Goal: Task Accomplishment & Management: Manage account settings

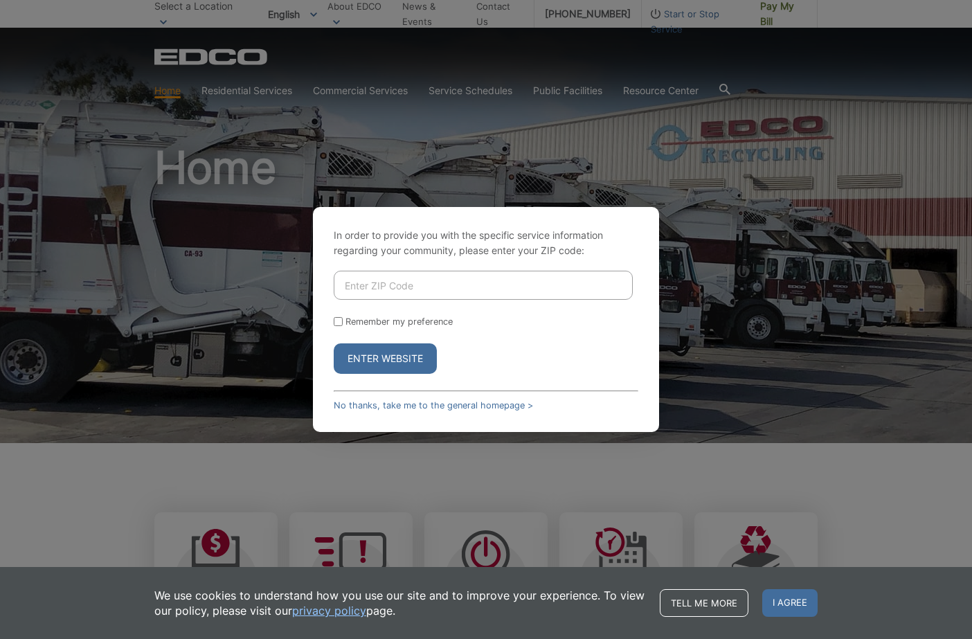
click at [347, 285] on input "Enter ZIP Code" at bounding box center [483, 285] width 299 height 29
type input "92024"
click at [337, 321] on input "Remember my preference" at bounding box center [338, 321] width 9 height 9
checkbox input "true"
click at [389, 355] on button "Enter Website" at bounding box center [385, 359] width 103 height 30
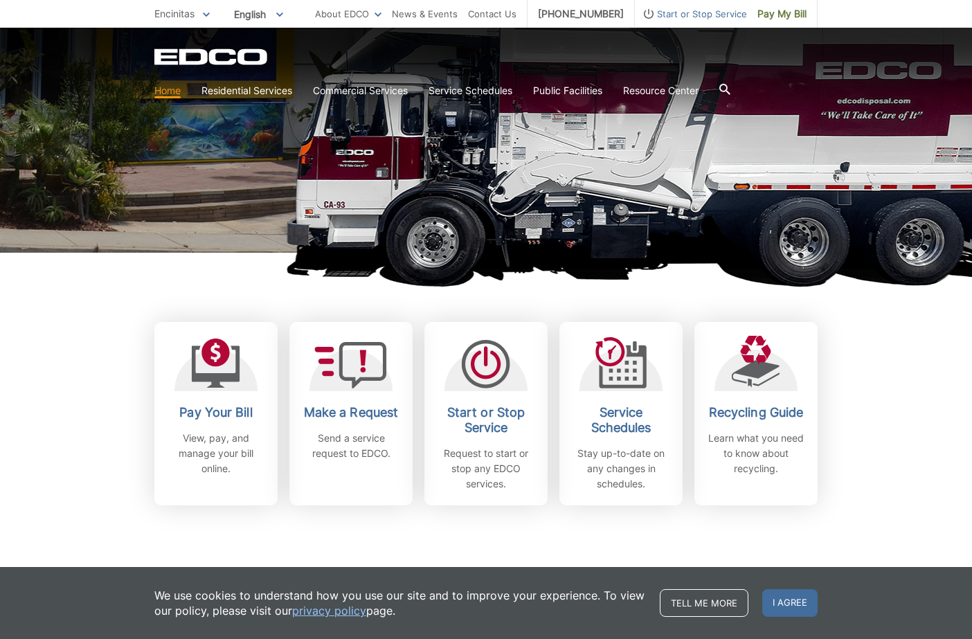
scroll to position [294, 0]
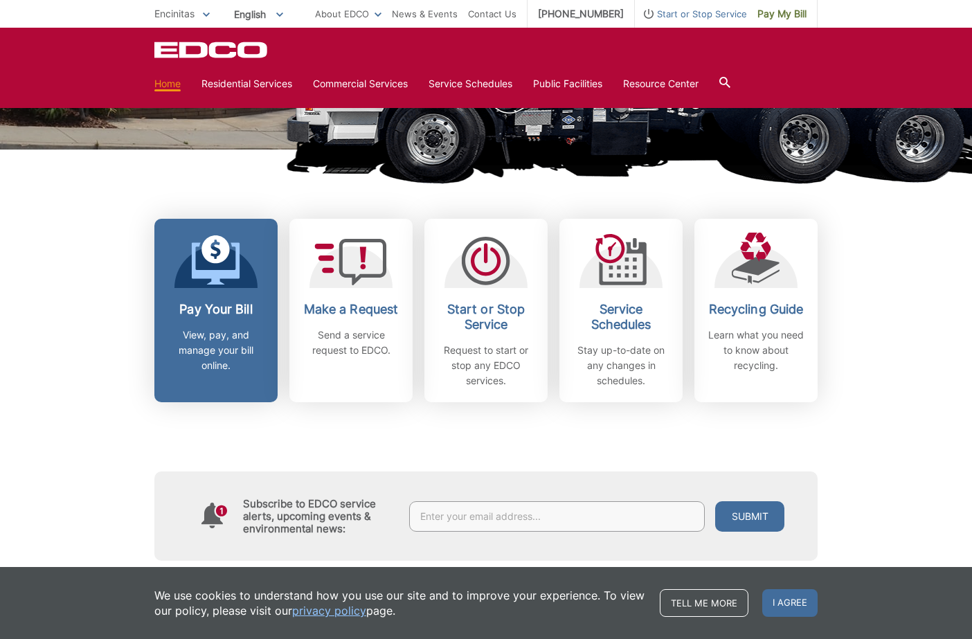
click at [220, 328] on p "View, pay, and manage your bill online." at bounding box center [216, 351] width 103 height 46
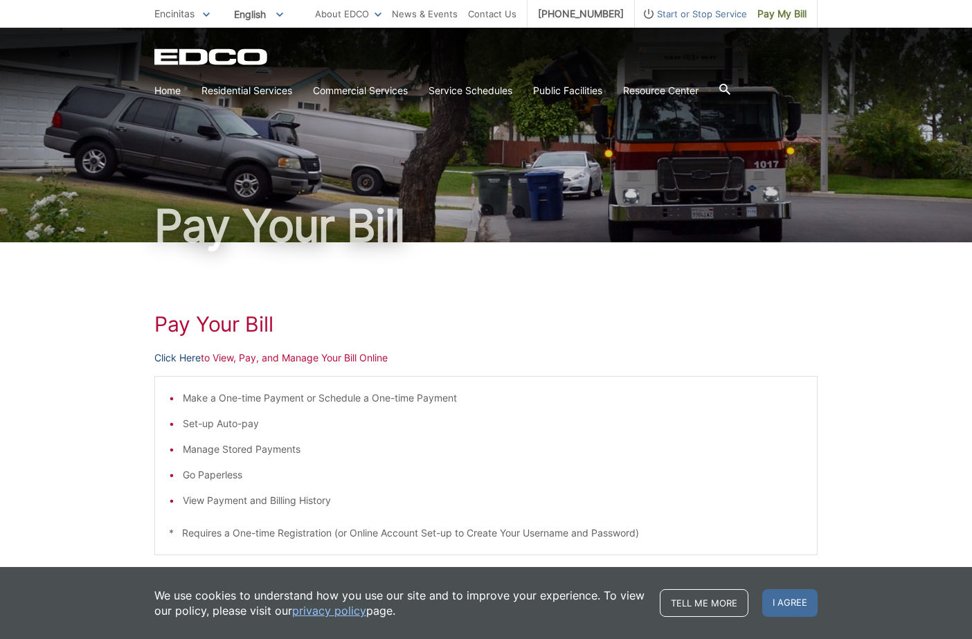
click at [172, 359] on link "Click Here" at bounding box center [177, 357] width 46 height 15
